Goal: Check status: Check status

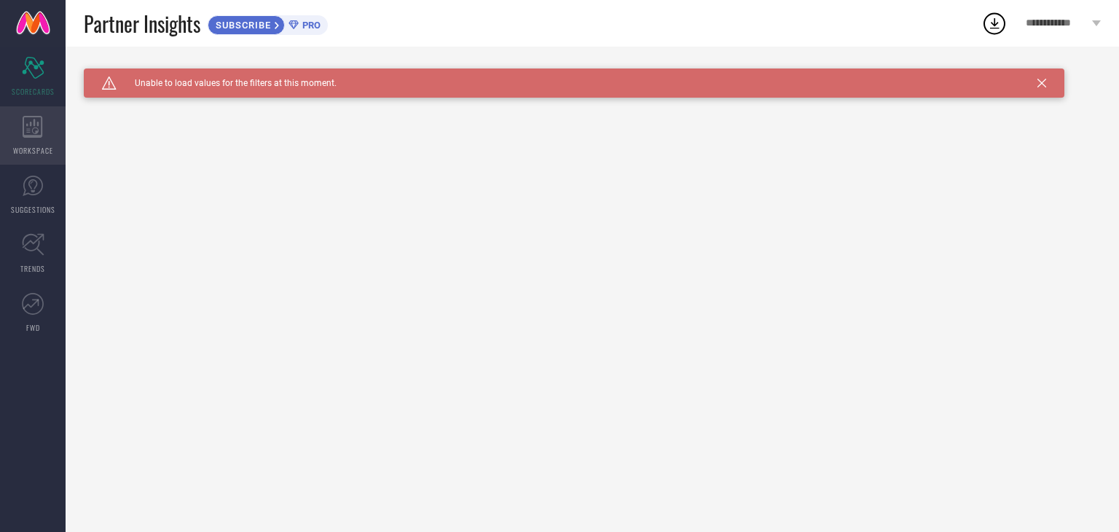
click at [31, 121] on icon at bounding box center [33, 127] width 20 height 22
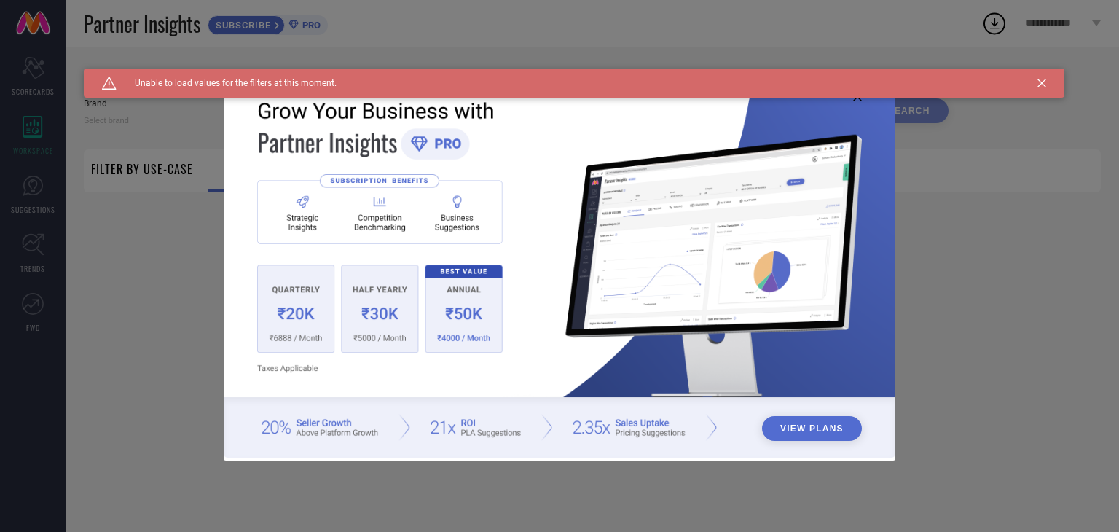
type input "1 STOP FASHION"
type input "All"
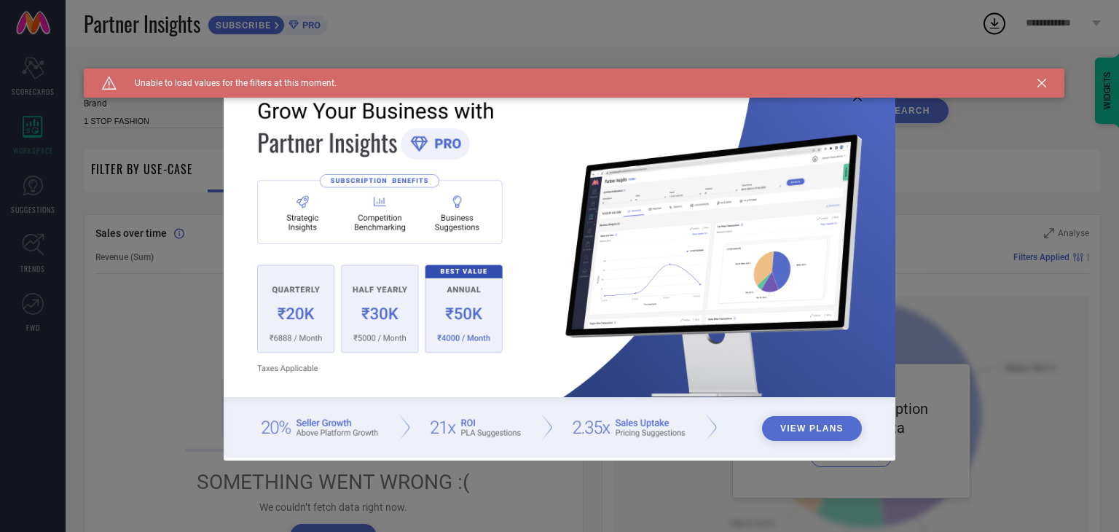
click at [1039, 83] on icon at bounding box center [1041, 83] width 9 height 9
